Goal: Task Accomplishment & Management: Manage account settings

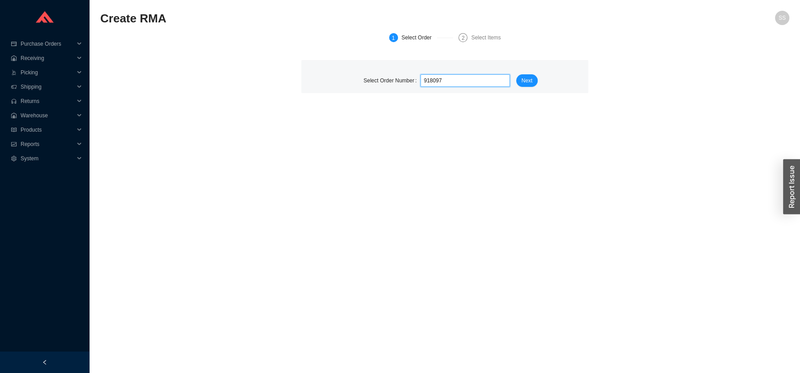
type input "918097"
drag, startPoint x: 513, startPoint y: 81, endPoint x: 529, endPoint y: 81, distance: 15.2
click at [515, 81] on div at bounding box center [468, 80] width 96 height 13
click at [531, 81] on span "Next" at bounding box center [526, 80] width 11 height 9
drag, startPoint x: 464, startPoint y: 86, endPoint x: 460, endPoint y: 90, distance: 5.7
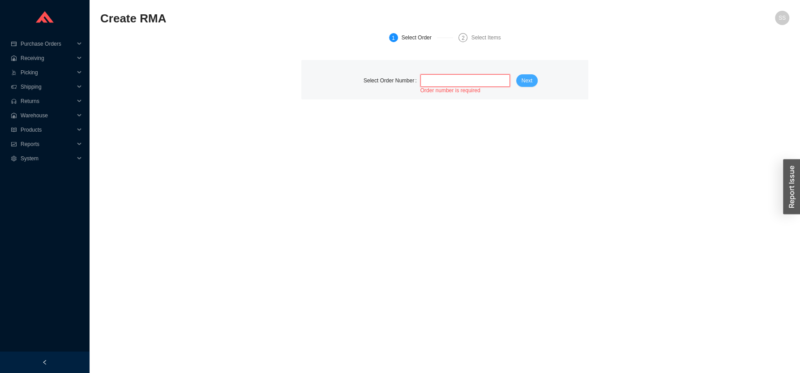
click at [464, 85] on span at bounding box center [465, 81] width 82 height 12
paste input "918097"
type input "918097"
drag, startPoint x: 448, startPoint y: 111, endPoint x: 481, endPoint y: 102, distance: 33.9
click at [450, 107] on span "5/20/2025" at bounding box center [451, 109] width 17 height 6
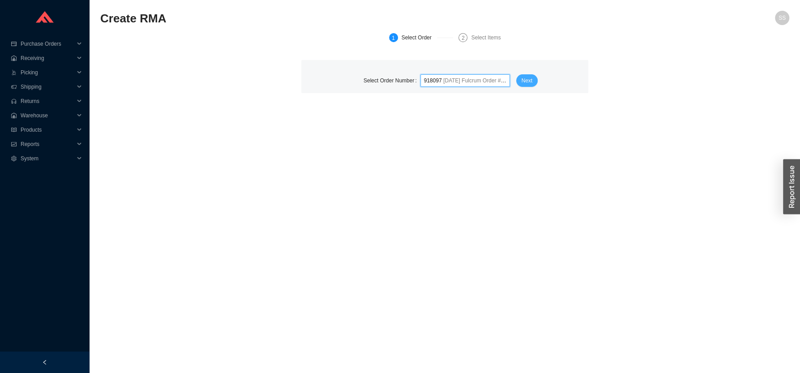
click at [528, 81] on span "Next" at bounding box center [526, 80] width 11 height 9
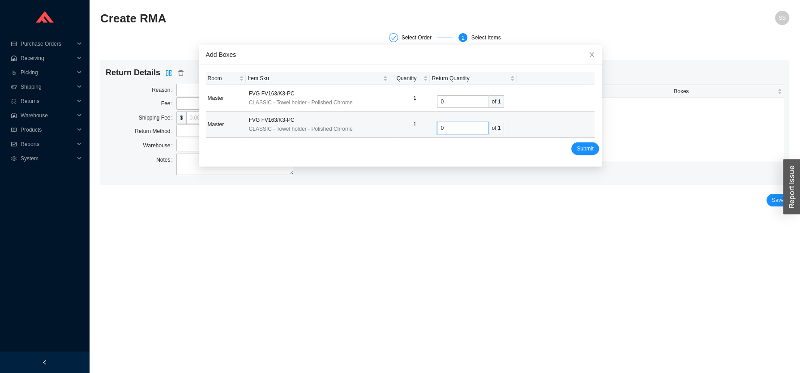
click at [457, 127] on input "0" at bounding box center [462, 128] width 51 height 13
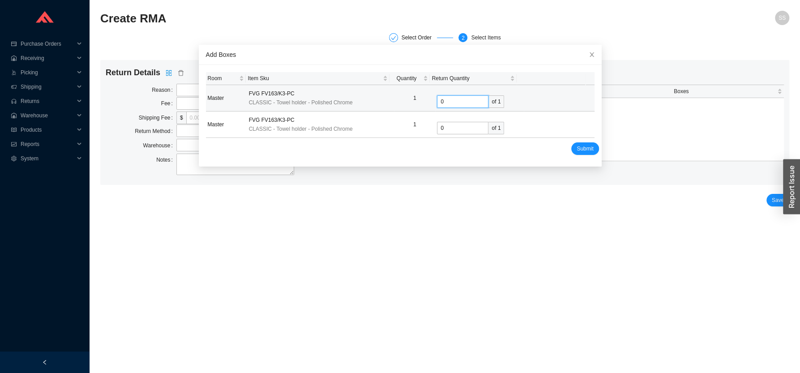
click at [453, 100] on input "0" at bounding box center [462, 101] width 51 height 13
type input "1"
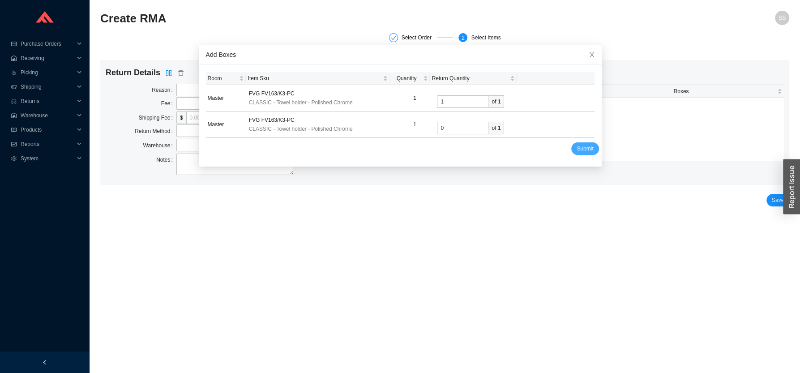
click at [577, 146] on span "Submit" at bounding box center [585, 148] width 17 height 9
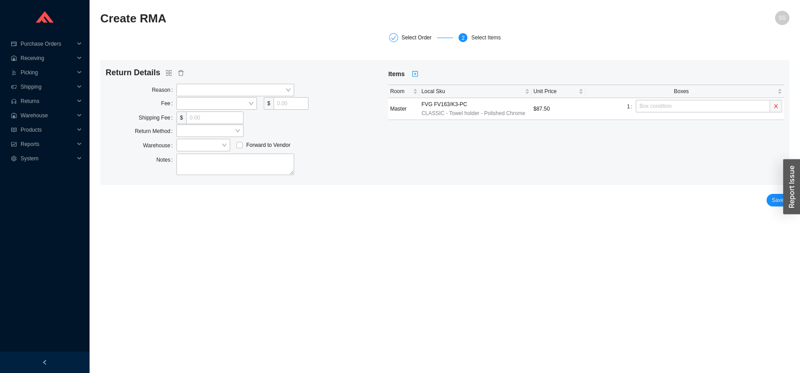
click at [199, 80] on div "Return Details Reason Fee $ Shipping Fee $ Return Method Warehouse Forward to V…" at bounding box center [247, 122] width 282 height 111
click at [198, 85] on span at bounding box center [235, 90] width 111 height 12
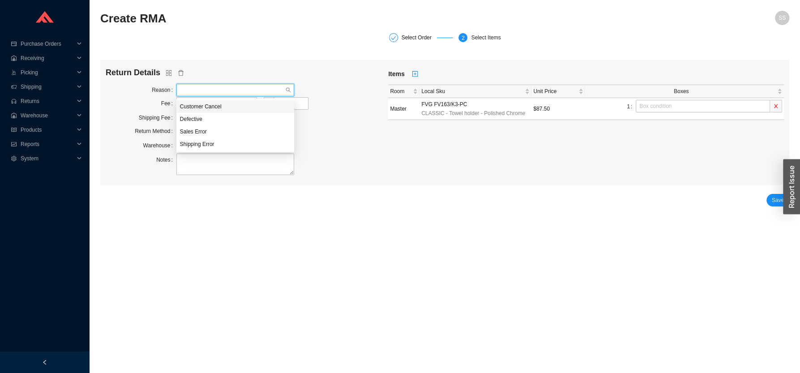
click at [216, 107] on div "Customer Cancel" at bounding box center [235, 107] width 111 height 8
click at [217, 89] on span "Customer Cancel" at bounding box center [235, 90] width 111 height 12
click at [202, 117] on div "Defective" at bounding box center [235, 119] width 111 height 8
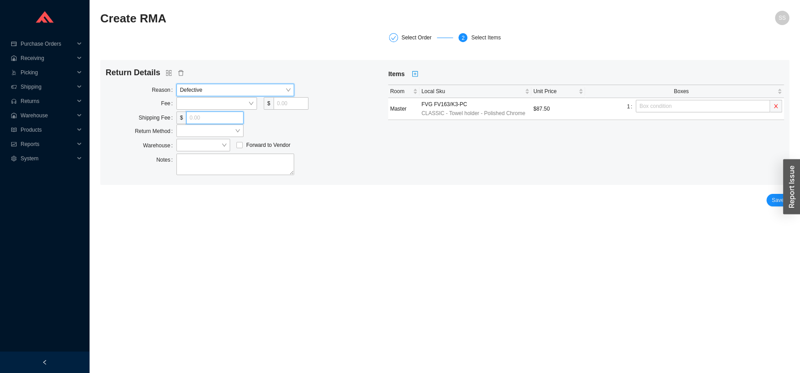
click at [199, 116] on input "tel" at bounding box center [214, 117] width 57 height 13
type input "0"
drag, startPoint x: 185, startPoint y: 239, endPoint x: 192, endPoint y: 170, distance: 69.7
click at [185, 239] on main "Create RMA SS Select Order 2 Select Items Return Details Reason Defective Fee $…" at bounding box center [444, 192] width 689 height 362
click at [192, 128] on span at bounding box center [210, 131] width 60 height 12
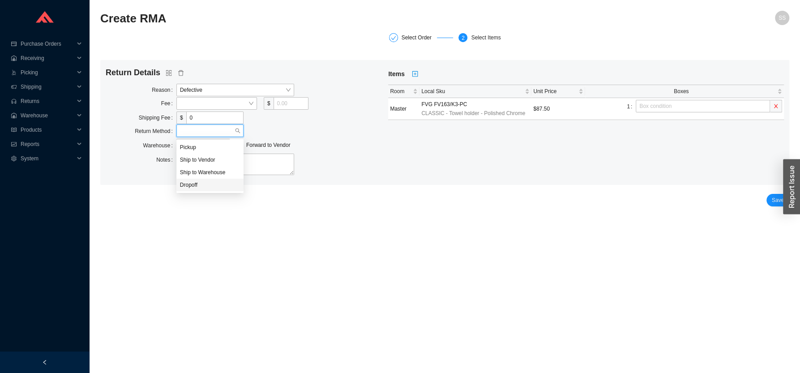
click at [199, 183] on div "Dropoff" at bounding box center [210, 185] width 60 height 8
click at [196, 145] on span at bounding box center [203, 145] width 47 height 12
click at [196, 163] on div "Showroom" at bounding box center [203, 162] width 47 height 8
click at [774, 201] on span "Save" at bounding box center [778, 200] width 12 height 9
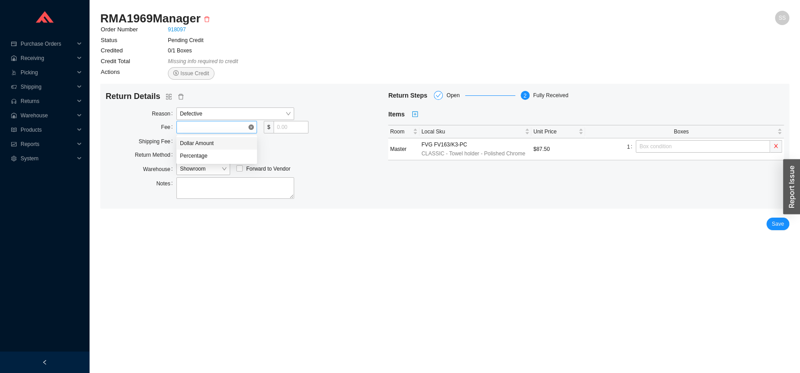
click at [230, 127] on span at bounding box center [216, 127] width 73 height 12
click at [213, 158] on div "Percentage" at bounding box center [216, 156] width 73 height 8
click at [282, 126] on input "tel" at bounding box center [280, 127] width 33 height 13
type input "0"
click at [428, 192] on div "Return Steps Open 2 Fully Received Items Room Local Sku Unit Price Boxes Master…" at bounding box center [586, 146] width 396 height 111
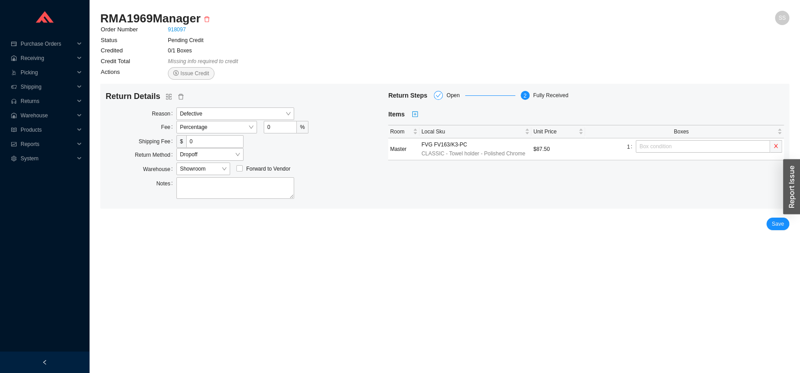
click at [769, 229] on div "Save" at bounding box center [444, 224] width 689 height 13
click at [785, 221] on button "Save" at bounding box center [777, 224] width 23 height 13
click at [777, 226] on span "Save" at bounding box center [778, 223] width 12 height 9
click at [181, 72] on span "Issue Credit" at bounding box center [194, 73] width 29 height 9
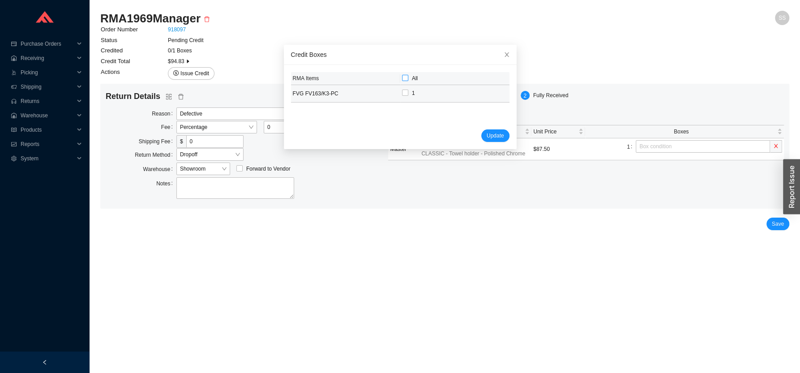
drag, startPoint x: 397, startPoint y: 77, endPoint x: 406, endPoint y: 86, distance: 12.0
click at [402, 77] on input "All" at bounding box center [405, 78] width 6 height 6
checkbox input "true"
click at [487, 132] on span "Update" at bounding box center [495, 135] width 17 height 9
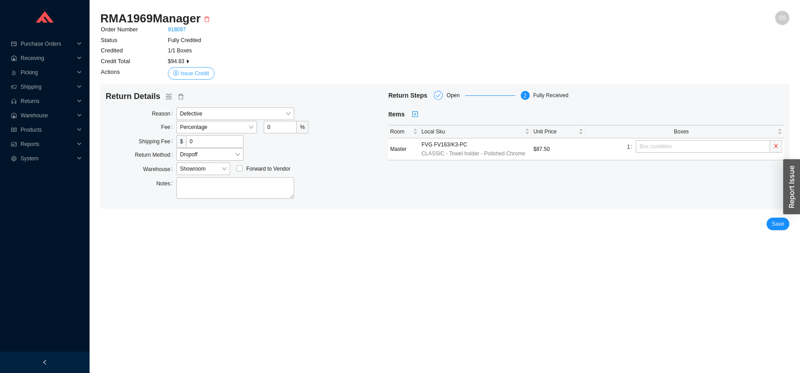
drag, startPoint x: 184, startPoint y: 76, endPoint x: 192, endPoint y: 77, distance: 7.7
click at [184, 76] on span "Issue Credit" at bounding box center [194, 73] width 29 height 9
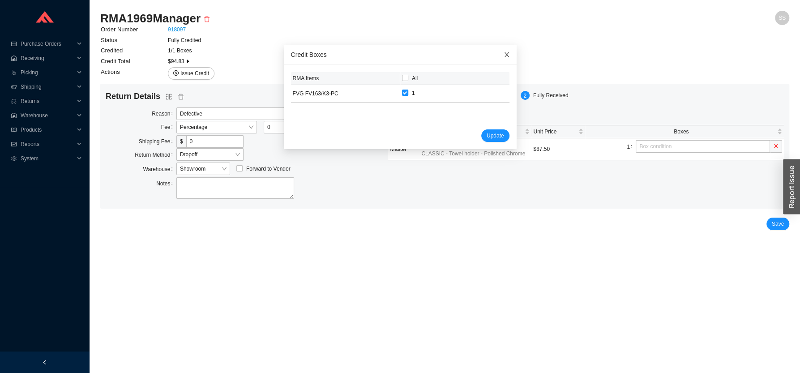
click at [497, 50] on span "Close" at bounding box center [507, 55] width 20 height 20
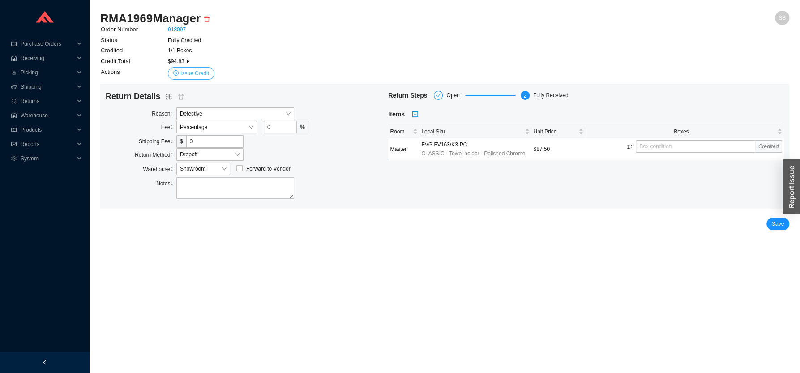
click at [190, 70] on span "Issue Credit" at bounding box center [194, 73] width 29 height 9
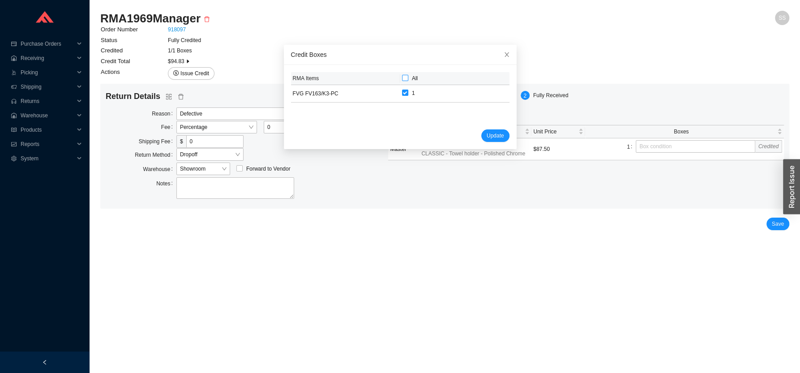
click at [402, 78] on input "All" at bounding box center [405, 78] width 6 height 6
checkbox input "true"
click at [476, 129] on div "Update" at bounding box center [400, 130] width 218 height 21
click at [487, 139] on span "Update" at bounding box center [495, 135] width 17 height 9
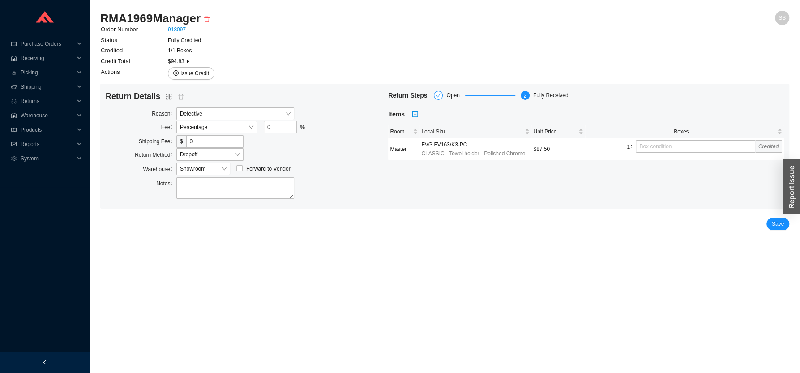
click at [181, 63] on div "$94.83" at bounding box center [478, 61] width 621 height 9
click at [186, 60] on icon "caret-right" at bounding box center [187, 61] width 5 height 5
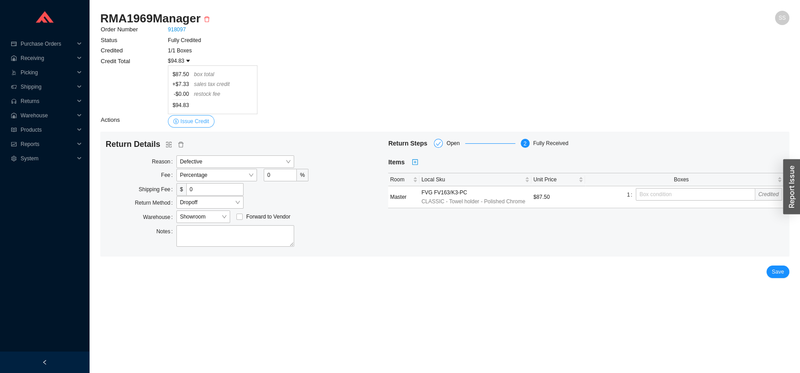
click at [189, 120] on span "Issue Credit" at bounding box center [194, 121] width 29 height 9
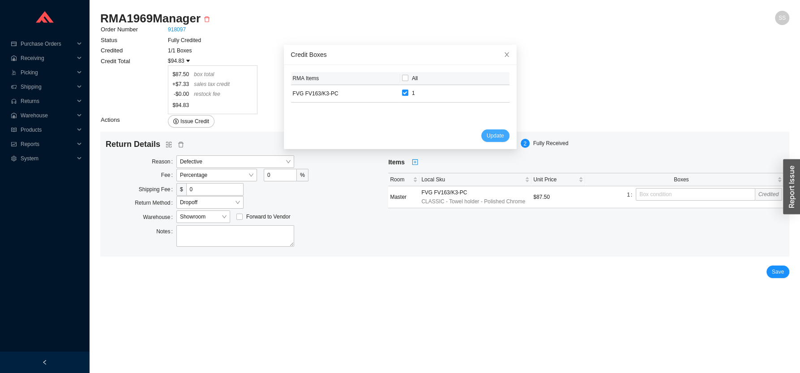
click at [487, 137] on span "Update" at bounding box center [495, 135] width 17 height 9
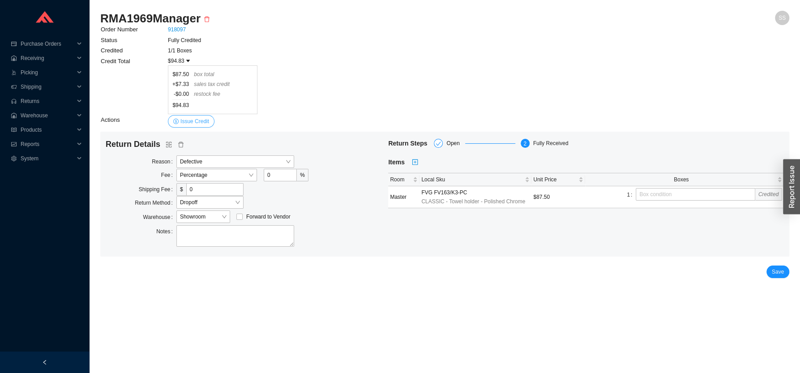
click at [191, 120] on span "Issue Credit" at bounding box center [194, 121] width 29 height 9
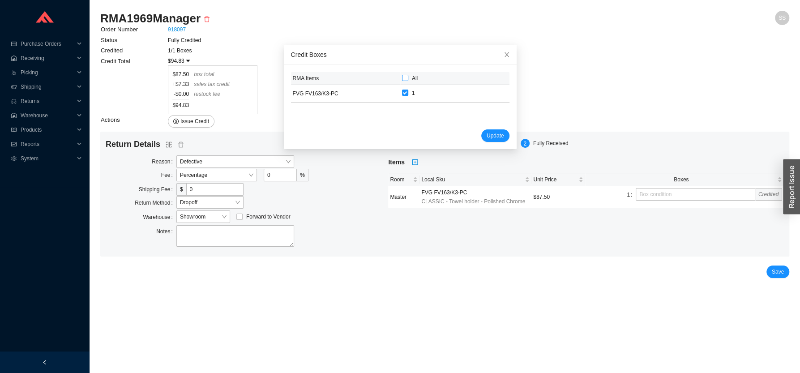
click at [402, 77] on input "All" at bounding box center [405, 78] width 6 height 6
checkbox input "true"
click at [487, 139] on span "Update" at bounding box center [495, 135] width 17 height 9
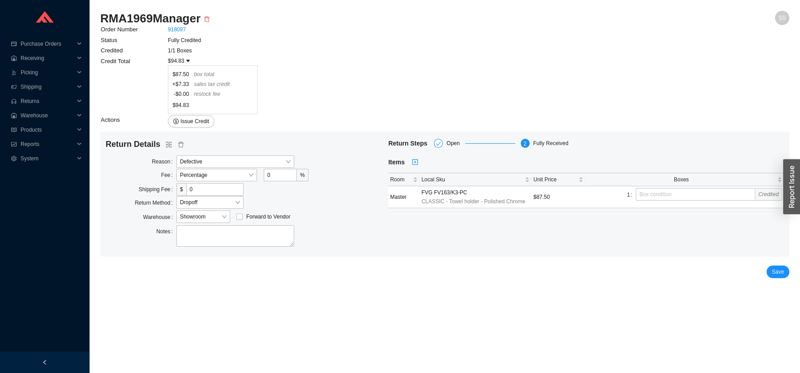
click at [774, 280] on main "RMA 1969 Manager SS Order Number 918097 Status Fully Credited Credited 1/1 Boxe…" at bounding box center [444, 192] width 689 height 362
click at [774, 273] on span "Save" at bounding box center [778, 271] width 12 height 9
click at [776, 271] on span "Save" at bounding box center [778, 271] width 12 height 9
click at [187, 60] on icon "caret-right" at bounding box center [187, 60] width 5 height 5
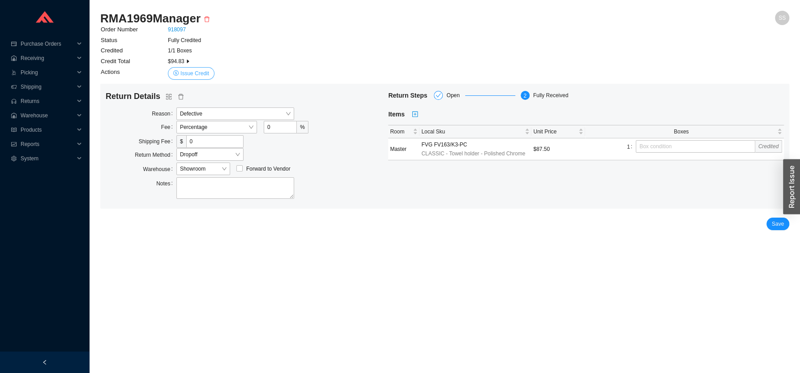
drag, startPoint x: 193, startPoint y: 68, endPoint x: 212, endPoint y: 75, distance: 19.5
click at [193, 68] on button "Issue Credit" at bounding box center [191, 73] width 47 height 13
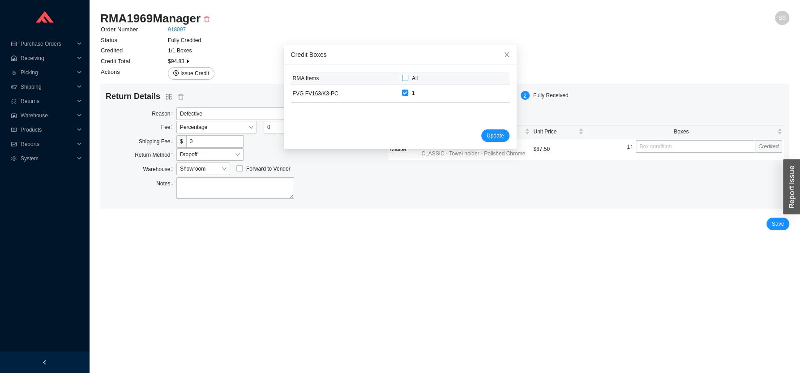
click at [402, 79] on input "All" at bounding box center [405, 78] width 6 height 6
checkbox input "true"
click at [487, 133] on span "Update" at bounding box center [495, 135] width 17 height 9
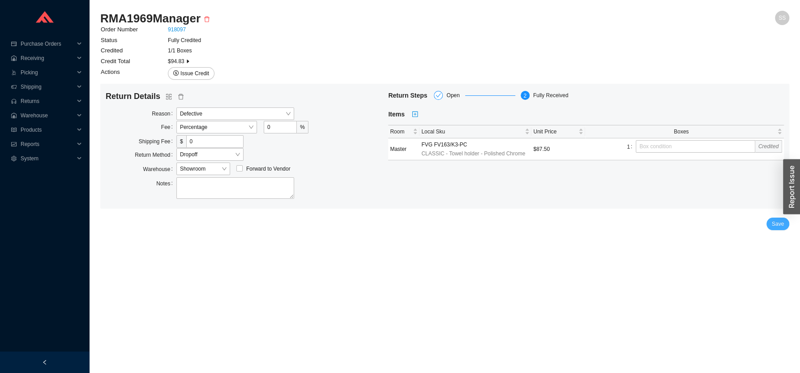
drag, startPoint x: 778, startPoint y: 221, endPoint x: 725, endPoint y: 231, distance: 54.5
click at [776, 221] on span "Save" at bounding box center [778, 223] width 12 height 9
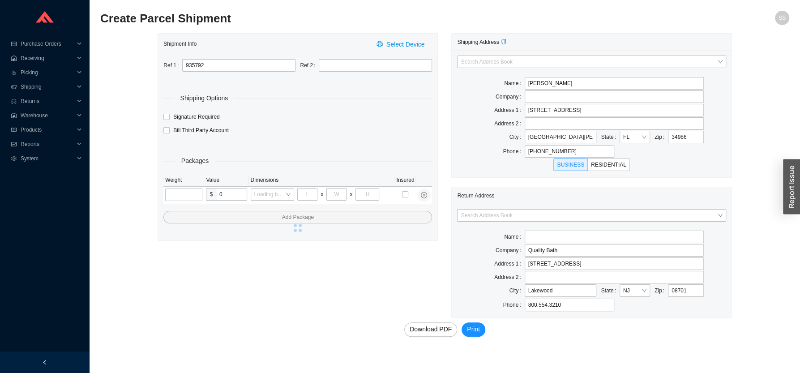
type input "PORT SAINT LUCIE"
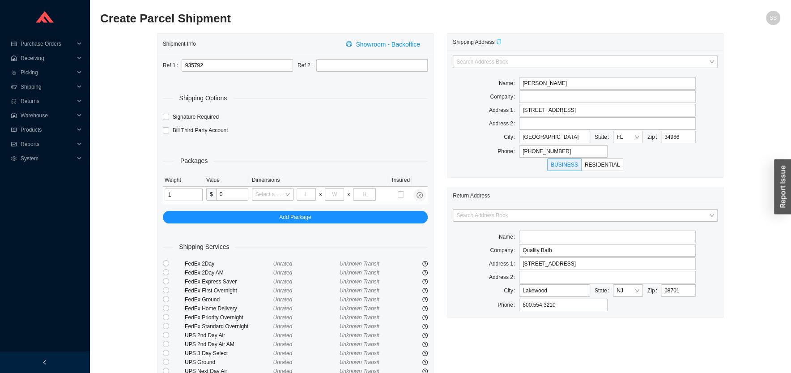
type input "1"
click at [130, 226] on div "Shipment Info Showroom - Backoffice Ref 1 935792 Ref 2 Shipping Options Signatu…" at bounding box center [440, 232] width 680 height 398
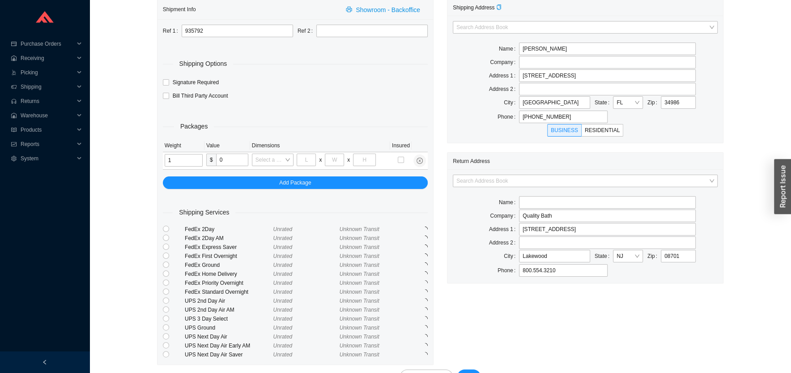
scroll to position [59, 0]
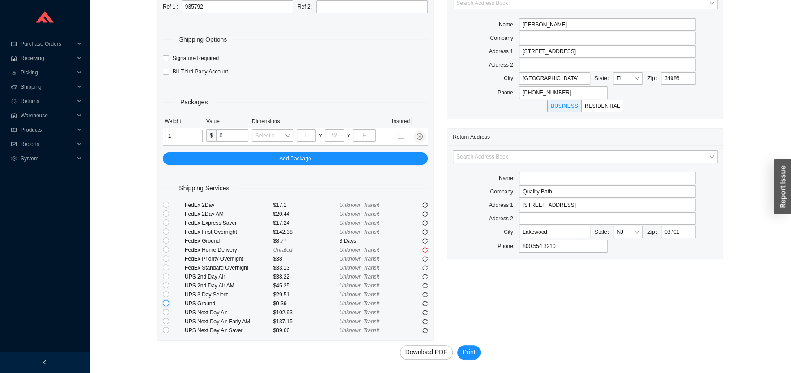
click at [167, 305] on input "radio" at bounding box center [166, 303] width 6 height 6
radio input "true"
click at [471, 350] on span "Print" at bounding box center [469, 352] width 13 height 10
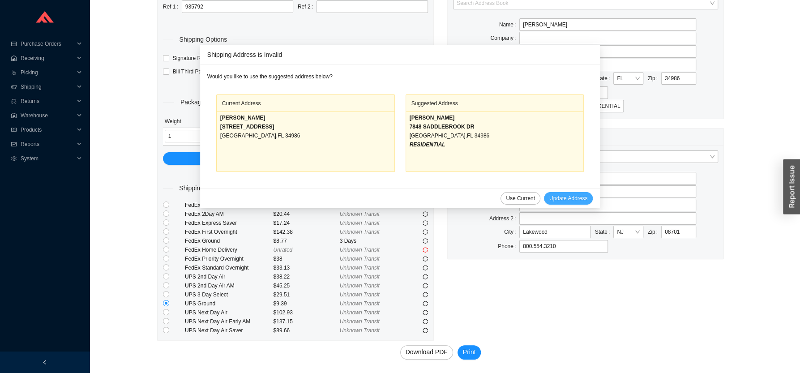
click at [553, 197] on span "Update Address" at bounding box center [568, 198] width 38 height 9
type input "MICHAEL ALLEN"
type input "7848 SADDLEBROOK DR"
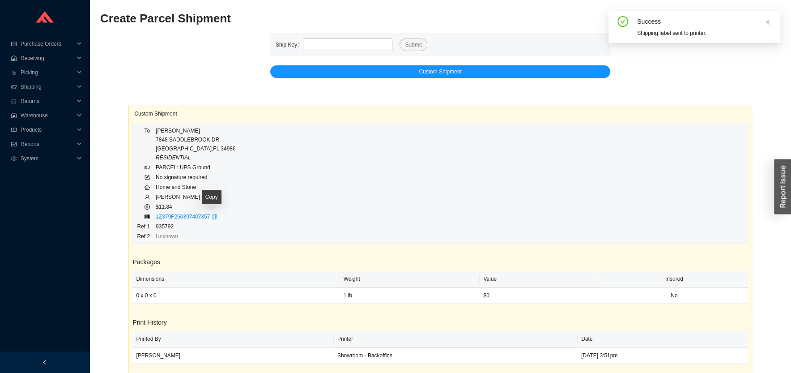
click at [213, 218] on icon "copy" at bounding box center [214, 216] width 5 height 5
